Goal: Find contact information: Find contact information

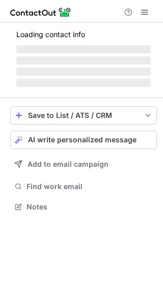
scroll to position [197, 163]
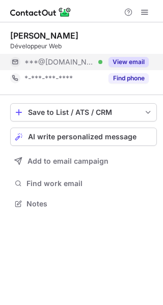
click at [128, 60] on button "View email" at bounding box center [128, 62] width 40 height 10
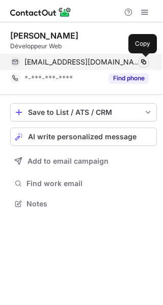
click at [141, 61] on span at bounding box center [144, 62] width 8 height 8
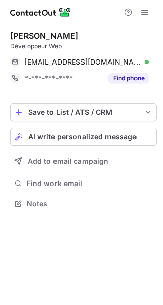
scroll to position [197, 163]
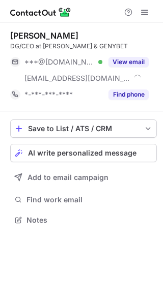
scroll to position [213, 163]
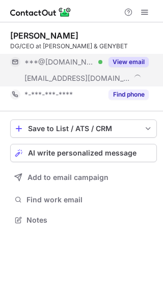
click at [129, 62] on button "View email" at bounding box center [128, 62] width 40 height 10
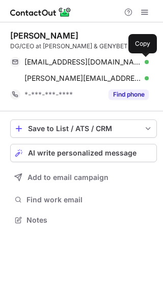
scroll to position [213, 163]
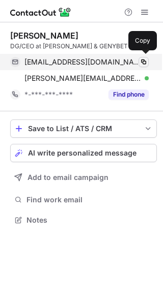
click at [139, 60] on button at bounding box center [143, 62] width 10 height 10
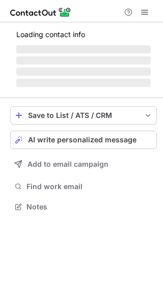
scroll to position [206, 163]
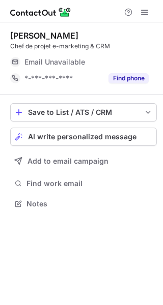
scroll to position [197, 163]
click at [126, 60] on div "Email Unavailable" at bounding box center [75, 62] width 102 height 9
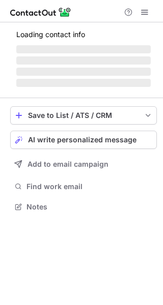
scroll to position [213, 163]
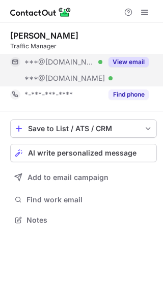
click at [125, 61] on button "View email" at bounding box center [128, 62] width 40 height 10
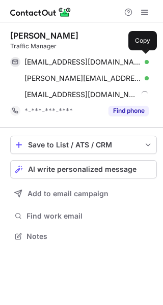
scroll to position [230, 163]
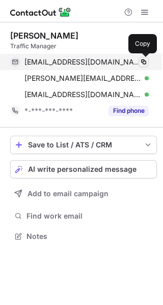
click at [143, 62] on span at bounding box center [144, 62] width 8 height 8
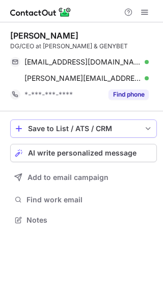
scroll to position [213, 163]
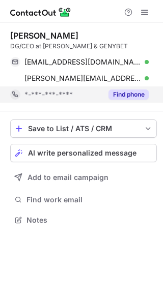
click at [121, 96] on button "Find phone" at bounding box center [128, 95] width 40 height 10
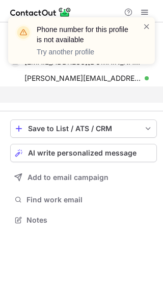
scroll to position [197, 163]
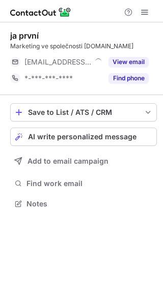
scroll to position [197, 163]
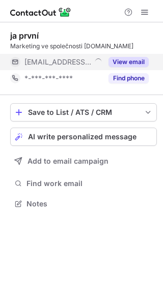
click at [135, 62] on button "View email" at bounding box center [128, 62] width 40 height 10
